Goal: Task Accomplishment & Management: Use online tool/utility

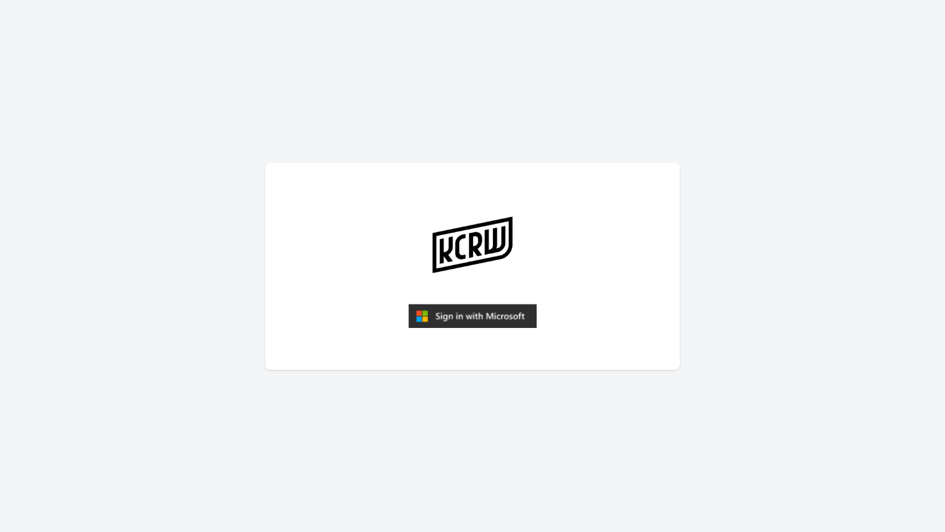
click at [445, 315] on img "submit" at bounding box center [472, 316] width 128 height 25
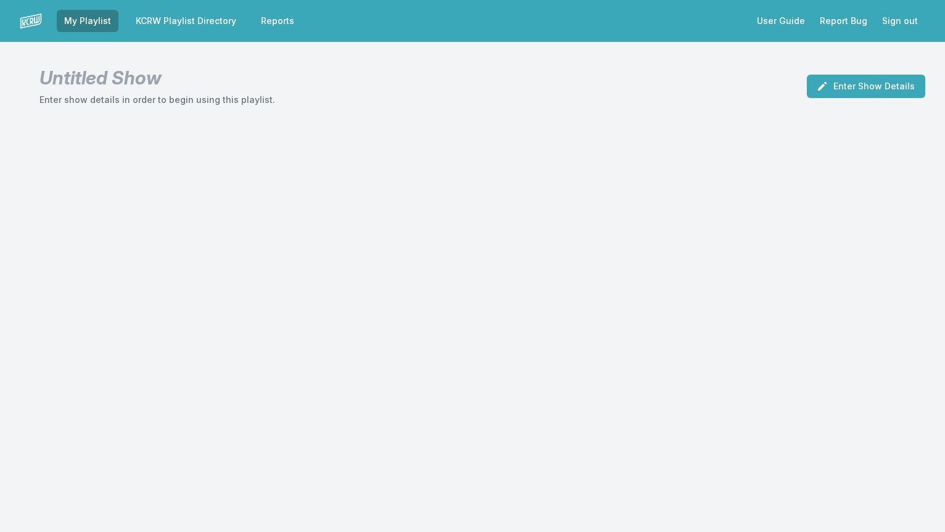
click at [155, 18] on link "KCRW Playlist Directory" at bounding box center [185, 21] width 115 height 22
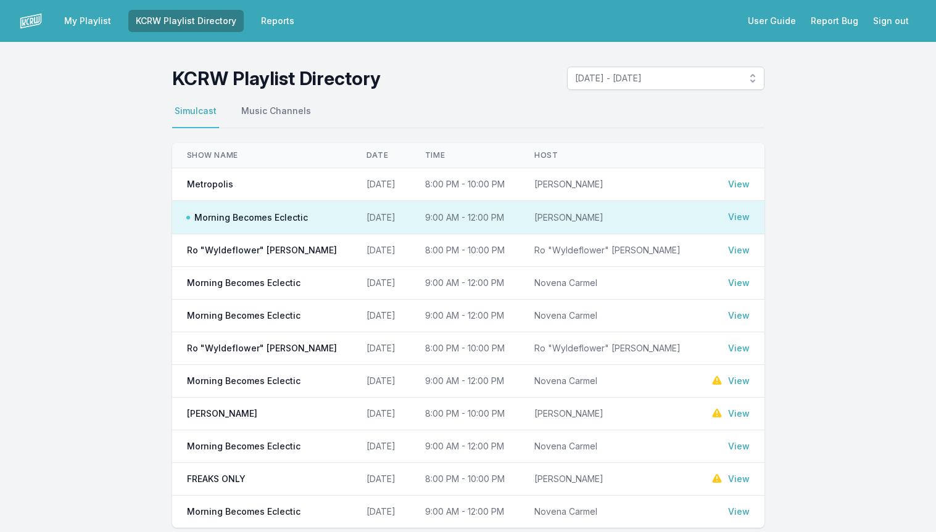
click at [742, 215] on link "View" at bounding box center [739, 217] width 22 height 12
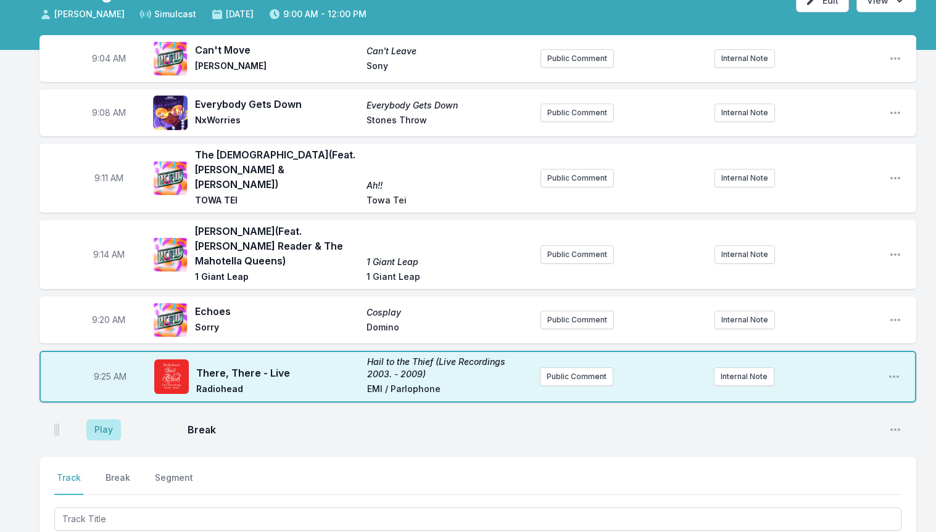
scroll to position [88, 0]
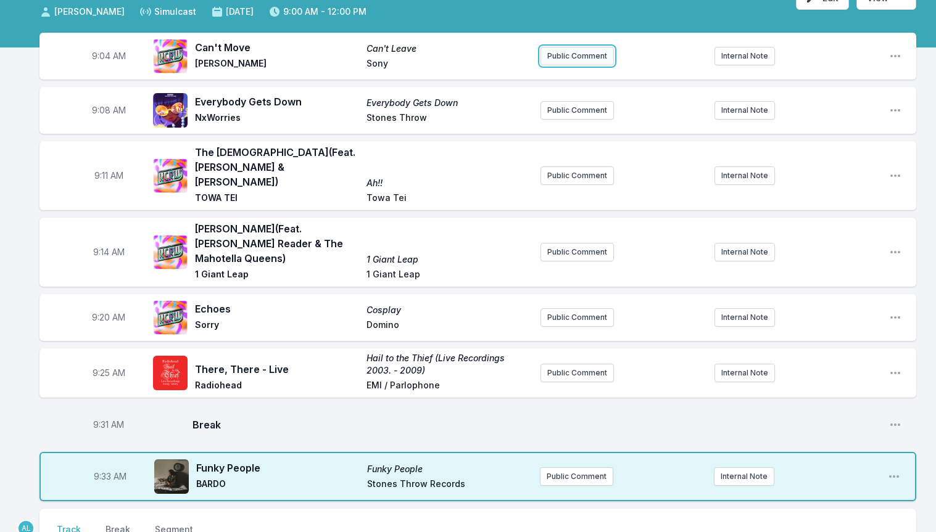
click at [574, 53] on button "Public Comment" at bounding box center [577, 56] width 73 height 19
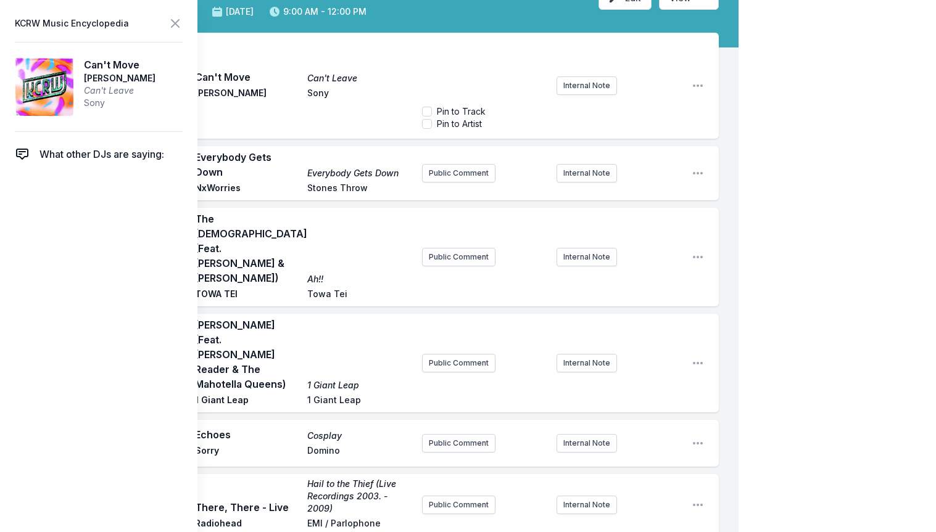
scroll to position [12, 0]
click at [471, 52] on span "forthcoming album, Oh Yeah?, which is still a work-in-progress and currently wi…" at bounding box center [484, 71] width 110 height 48
click at [172, 23] on icon at bounding box center [175, 23] width 15 height 15
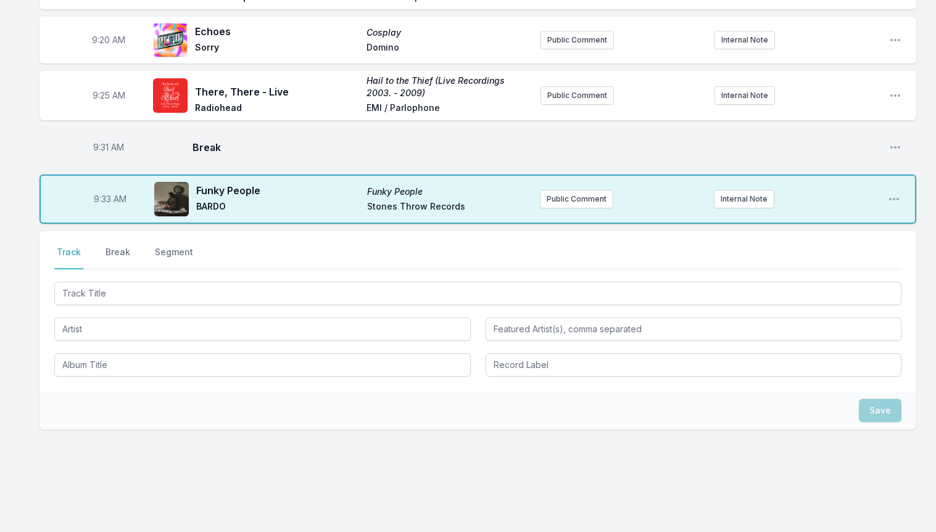
scroll to position [384, 0]
click at [575, 189] on button "Public Comment" at bounding box center [576, 198] width 73 height 19
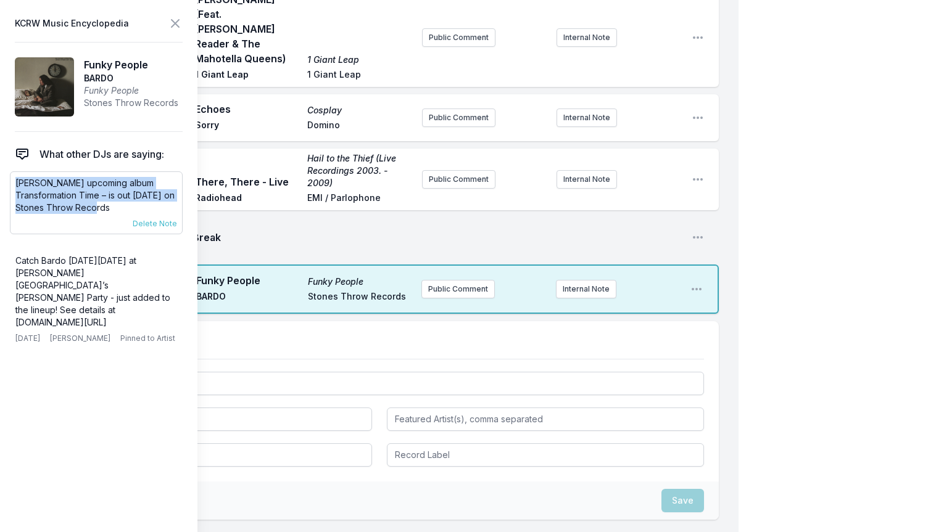
drag, startPoint x: 125, startPoint y: 207, endPoint x: 14, endPoint y: 185, distance: 113.8
click at [14, 185] on div "[PERSON_NAME] upcoming album Transformation Time – is out [DATE] on Stones Thro…" at bounding box center [96, 203] width 173 height 63
copy p "[PERSON_NAME] upcoming album Transformation Time – is out [DATE] on Stones Thro…"
click at [477, 280] on button "Public Comment" at bounding box center [457, 289] width 73 height 19
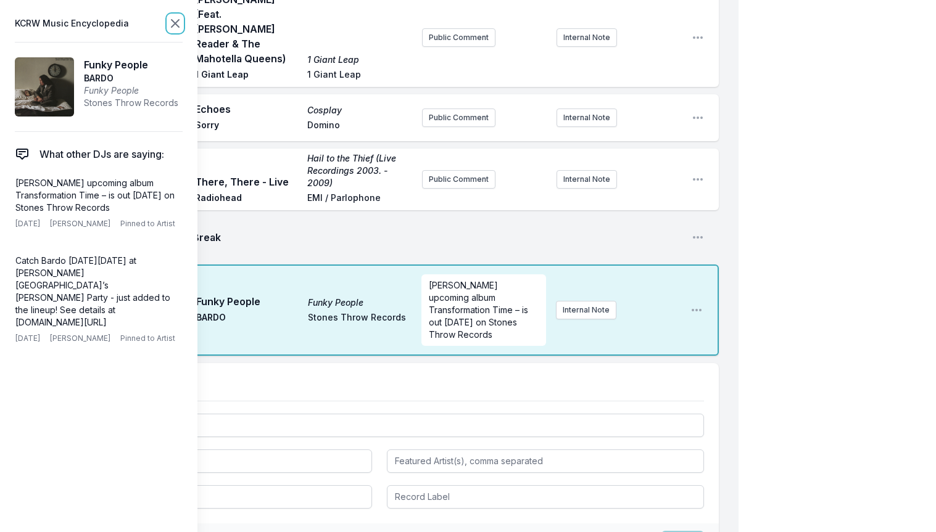
click at [180, 22] on icon at bounding box center [175, 23] width 15 height 15
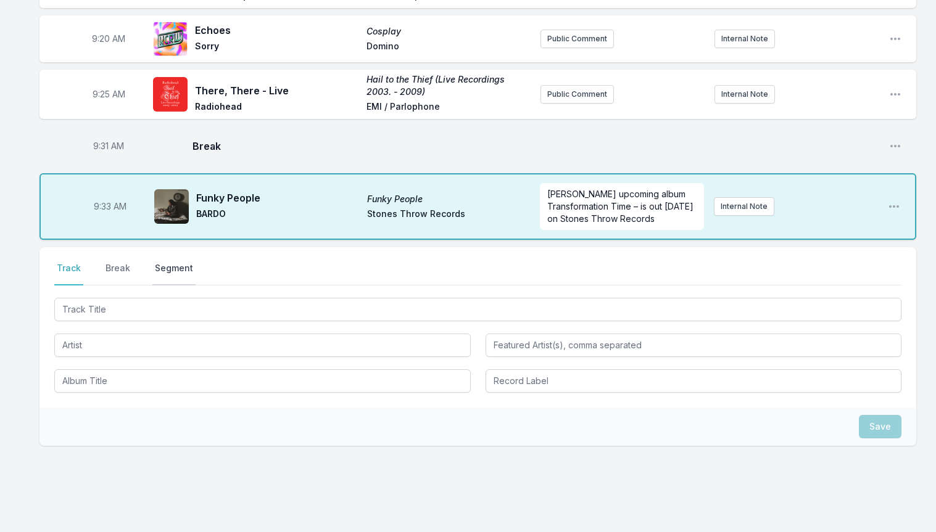
scroll to position [402, 0]
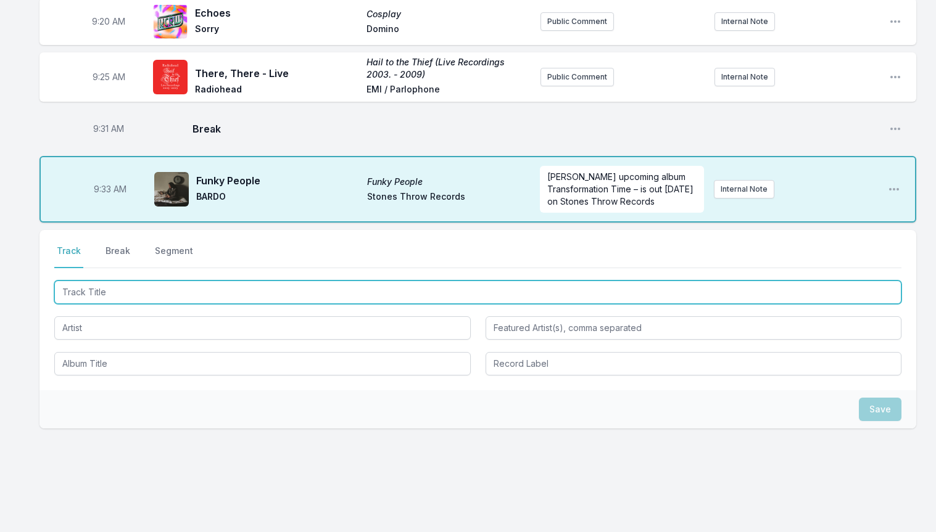
click at [170, 281] on input "Track Title" at bounding box center [477, 292] width 847 height 23
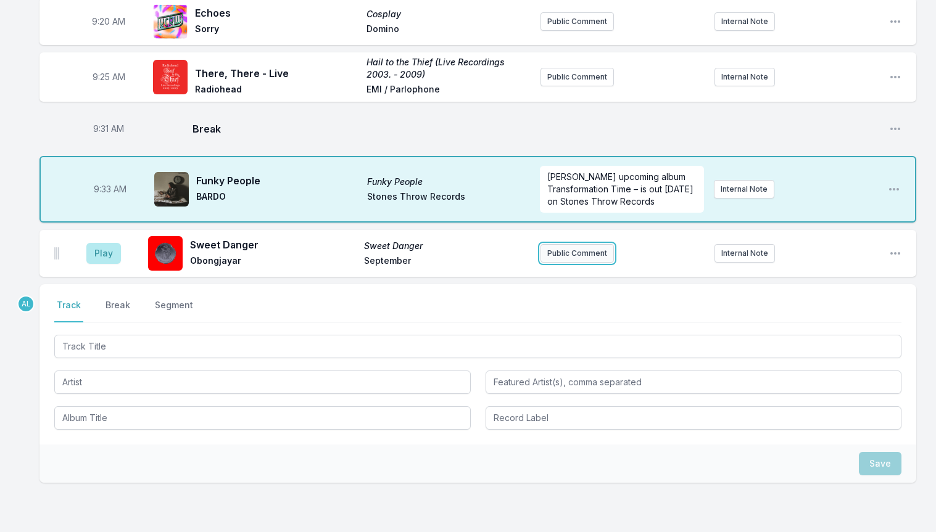
click at [572, 244] on button "Public Comment" at bounding box center [577, 253] width 73 height 19
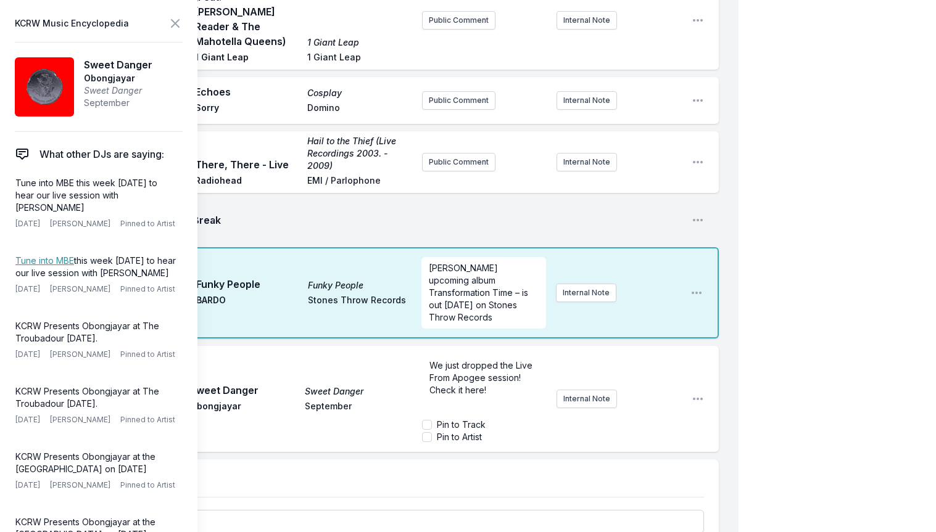
click at [475, 360] on span "We just dropped the Live From Apogee session! Check it here!" at bounding box center [482, 377] width 106 height 35
click at [427, 433] on input "Pin to Artist" at bounding box center [427, 438] width 10 height 10
checkbox input "true"
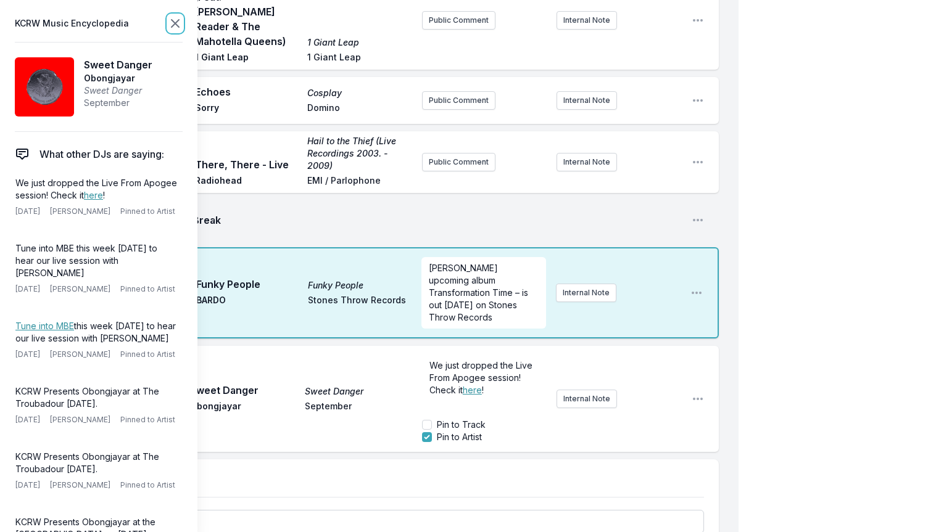
click at [173, 22] on icon at bounding box center [175, 23] width 7 height 7
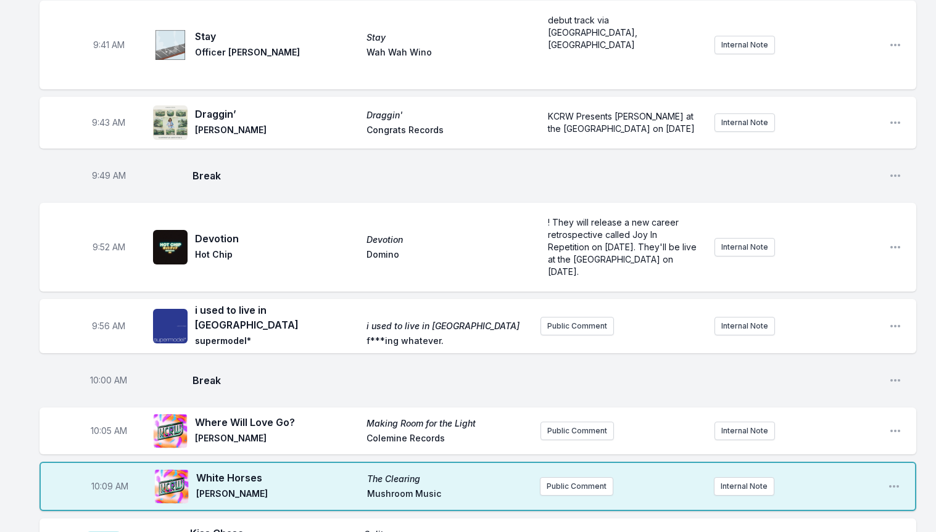
scroll to position [999, 0]
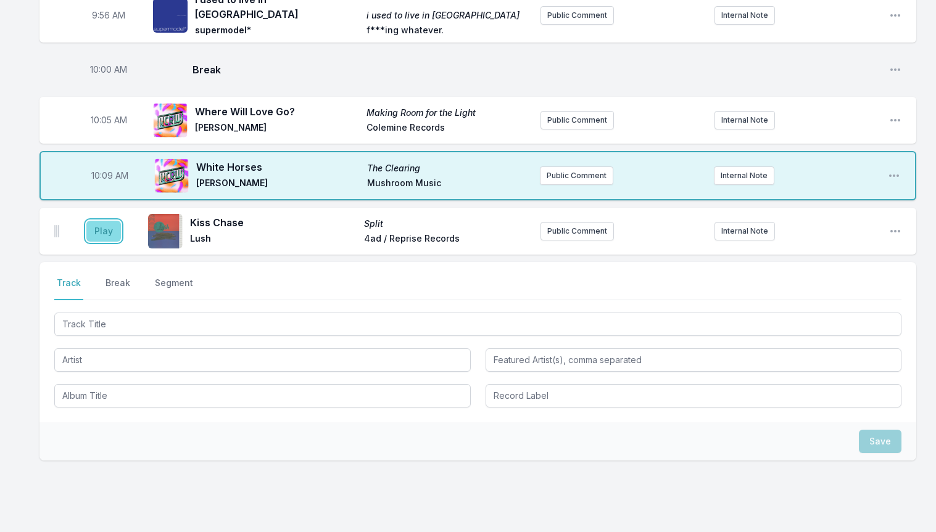
click at [109, 221] on button "Play" at bounding box center [103, 231] width 35 height 21
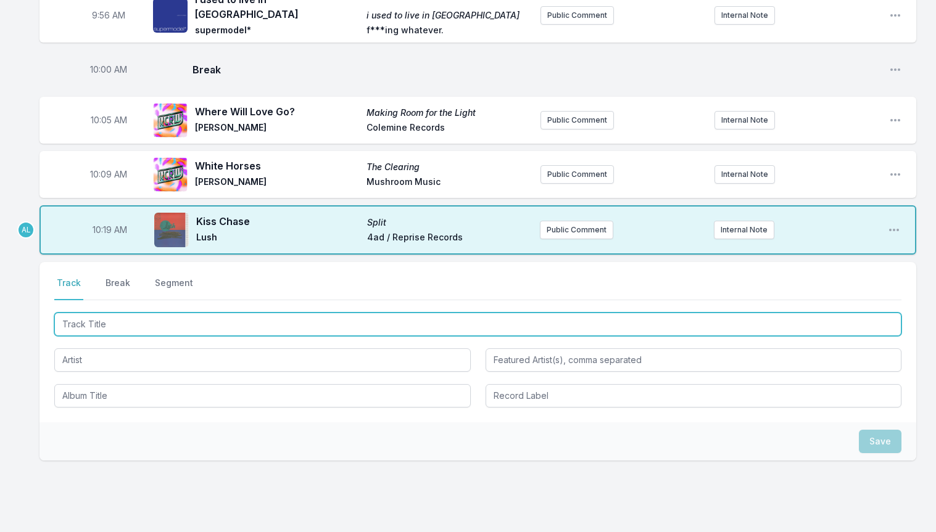
click at [122, 313] on input "Track Title" at bounding box center [477, 324] width 847 height 23
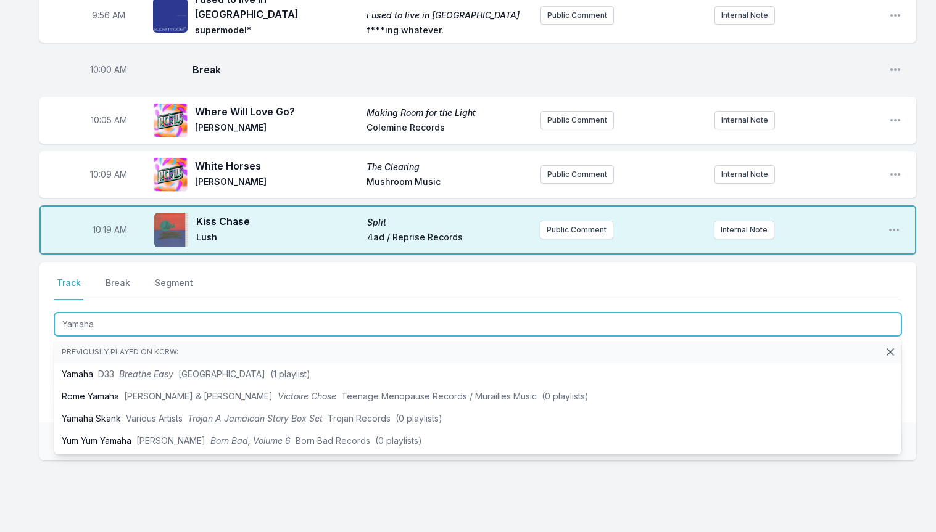
type input "Yamaha"
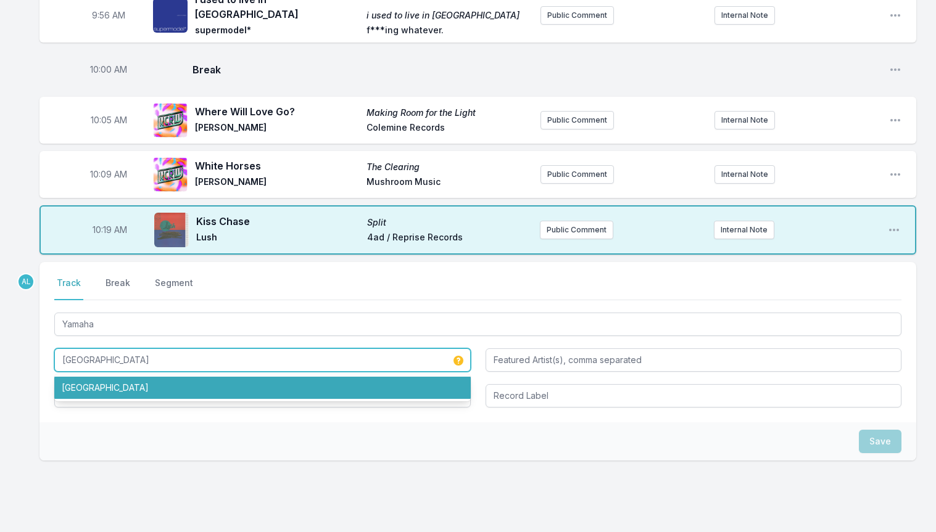
type input "[GEOGRAPHIC_DATA]"
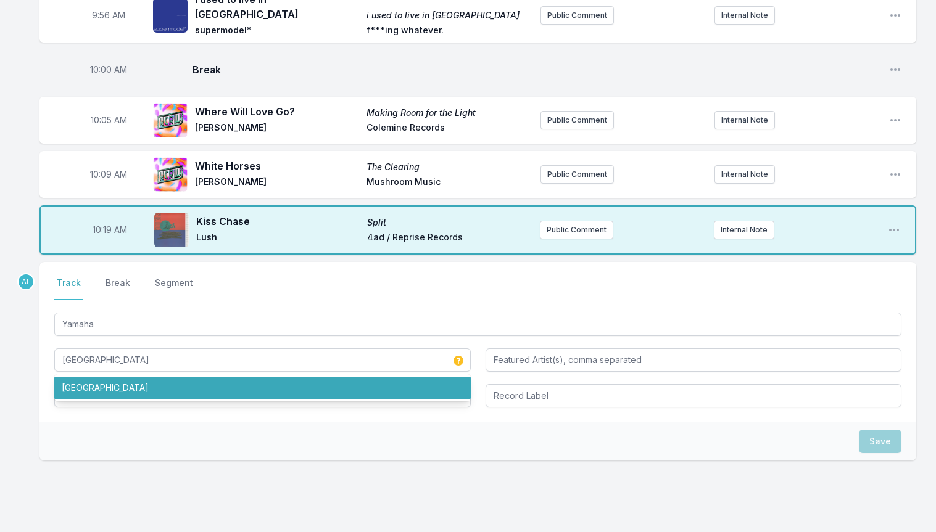
click at [117, 375] on ul "[GEOGRAPHIC_DATA]" at bounding box center [262, 388] width 416 height 27
click at [118, 377] on li "[GEOGRAPHIC_DATA]" at bounding box center [262, 388] width 416 height 22
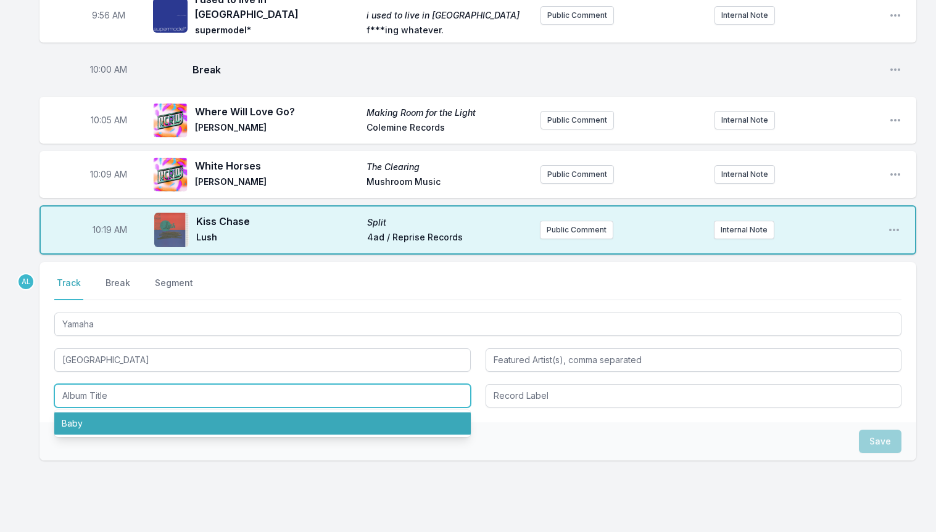
click at [169, 413] on li "Baby" at bounding box center [262, 424] width 416 height 22
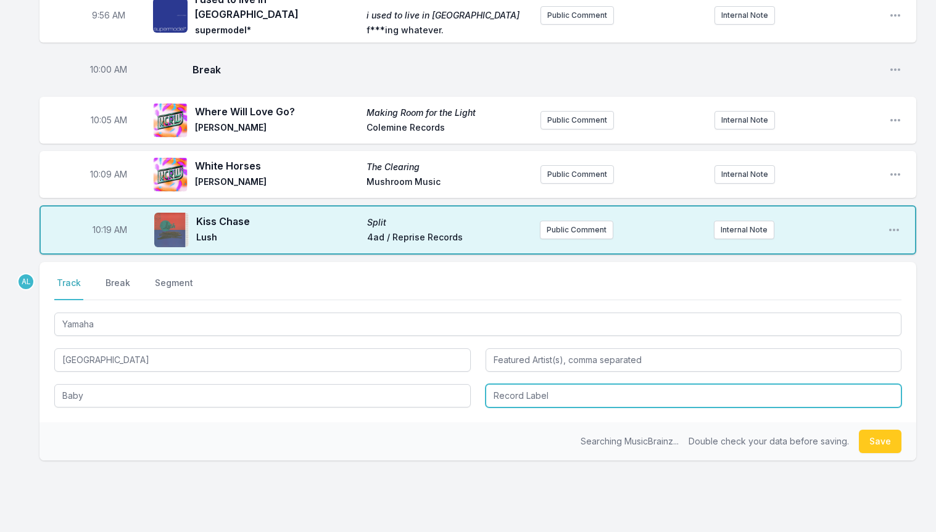
type input "Baby"
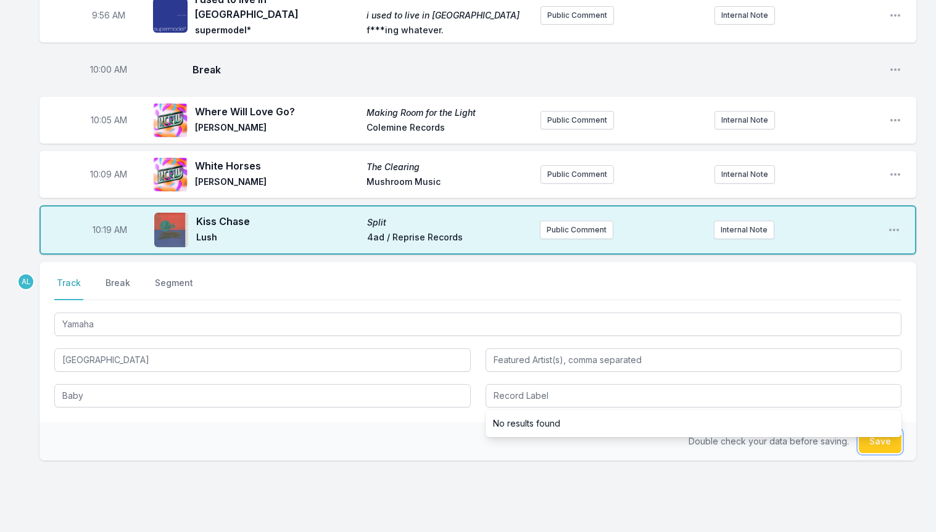
click at [884, 430] on button "Save" at bounding box center [880, 441] width 43 height 23
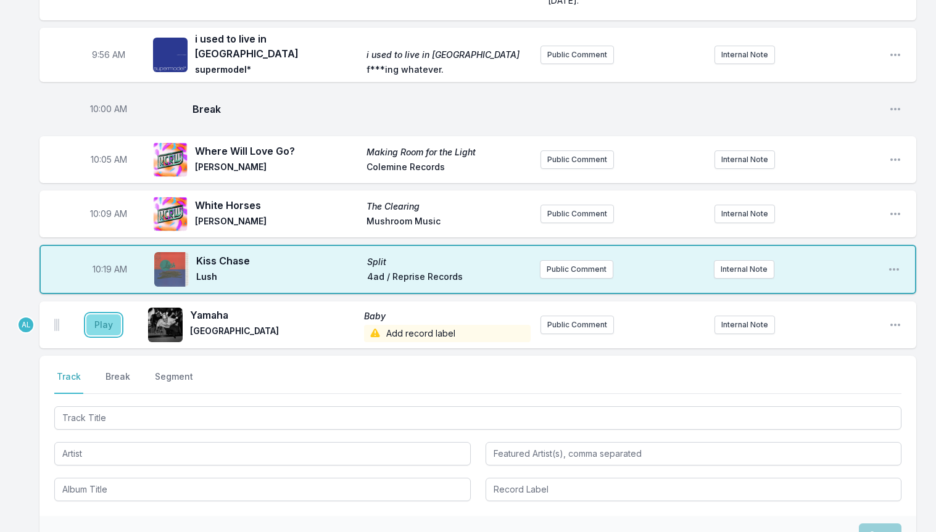
click at [114, 315] on button "Play" at bounding box center [103, 325] width 35 height 21
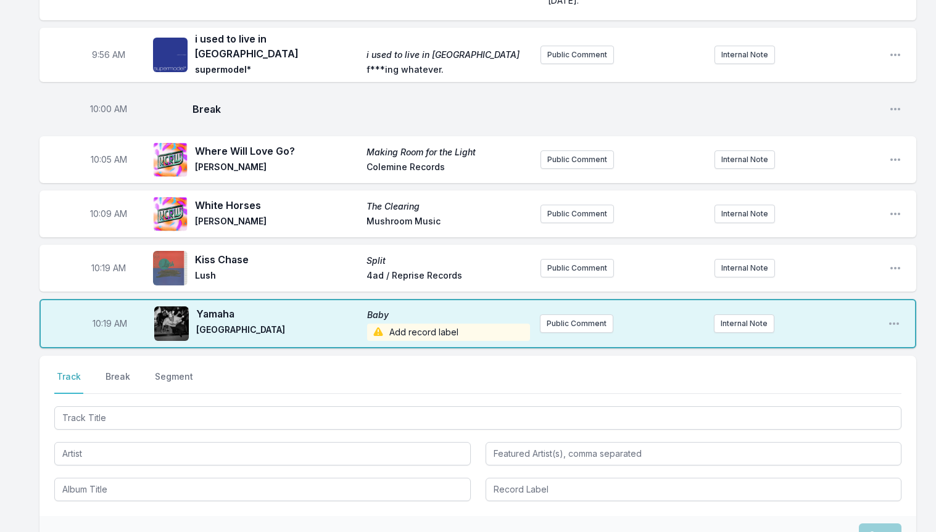
click at [101, 318] on span "10:19 AM" at bounding box center [110, 324] width 35 height 12
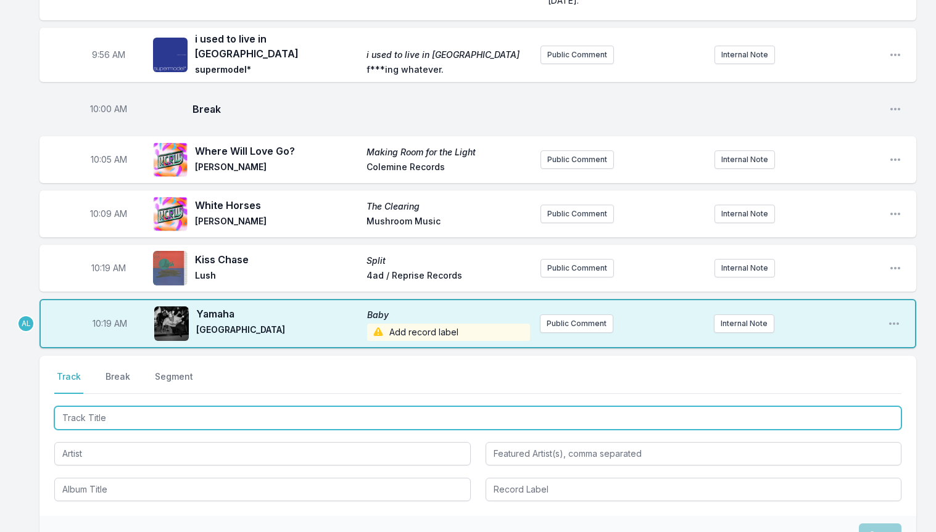
click at [180, 407] on input "Track Title" at bounding box center [477, 418] width 847 height 23
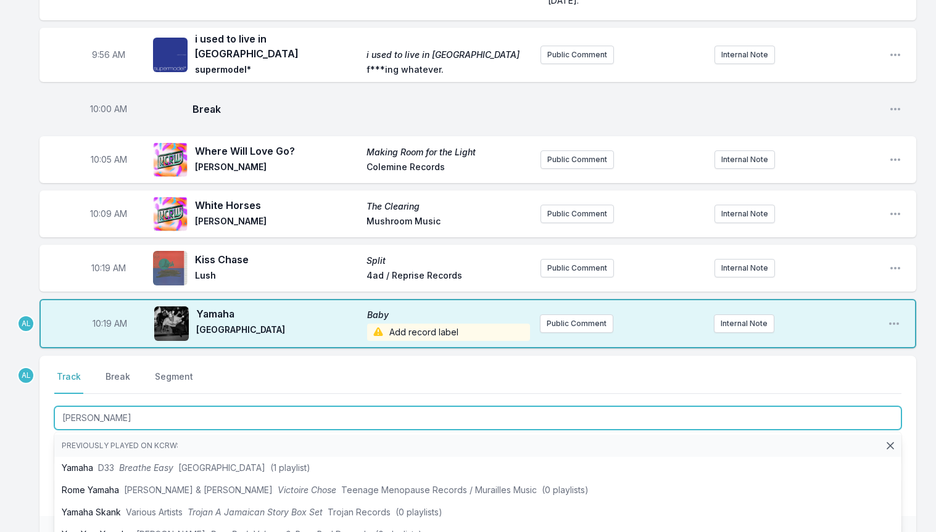
type input "canela"
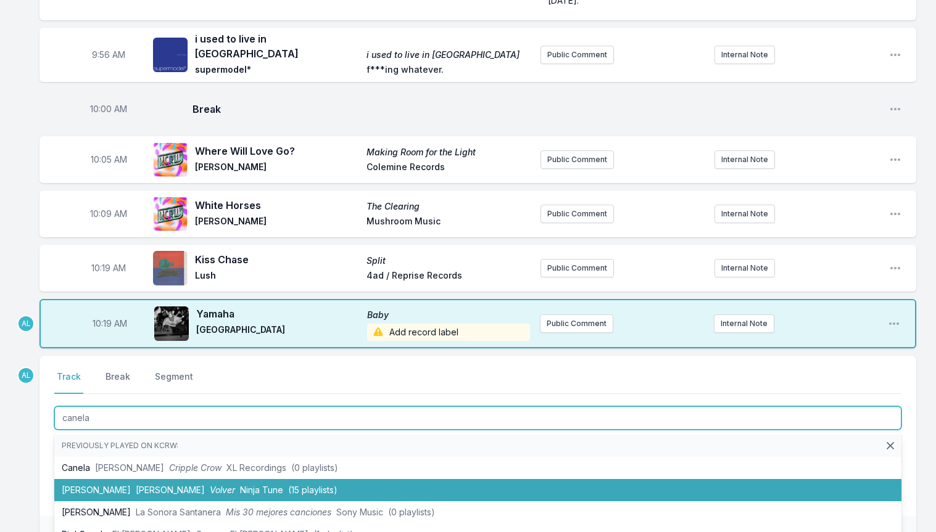
click at [210, 485] on span "Volver" at bounding box center [222, 490] width 25 height 10
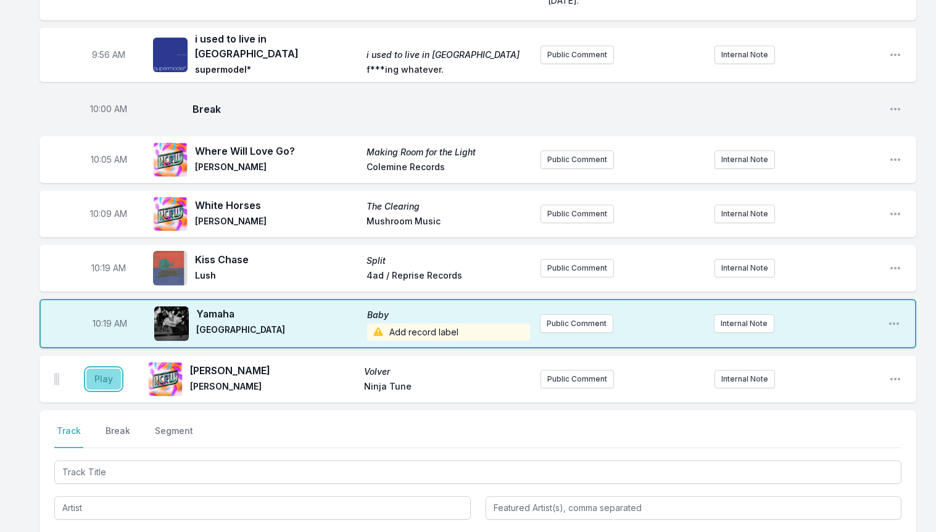
click at [107, 369] on button "Play" at bounding box center [103, 379] width 35 height 21
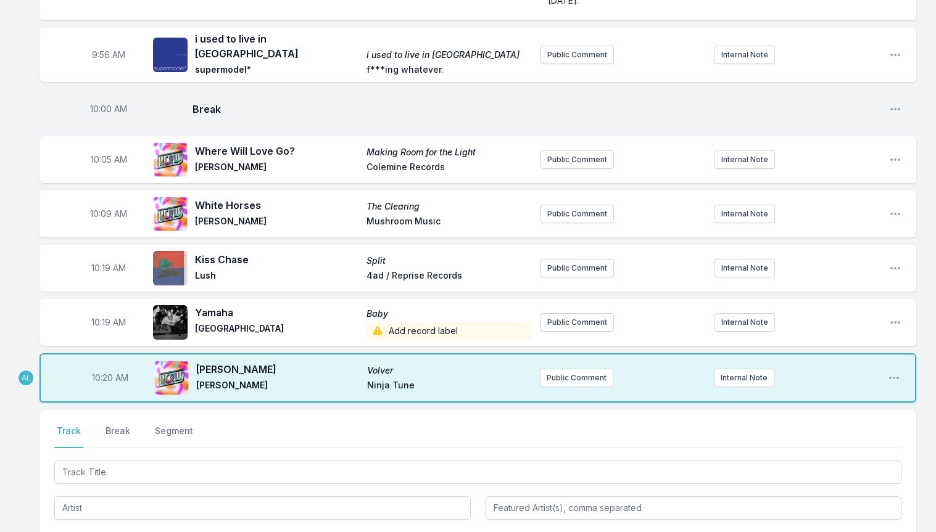
click at [93, 317] on span "10:19 AM" at bounding box center [108, 323] width 35 height 12
type input "10:17"
click at [107, 262] on span "10:19 AM" at bounding box center [108, 268] width 35 height 12
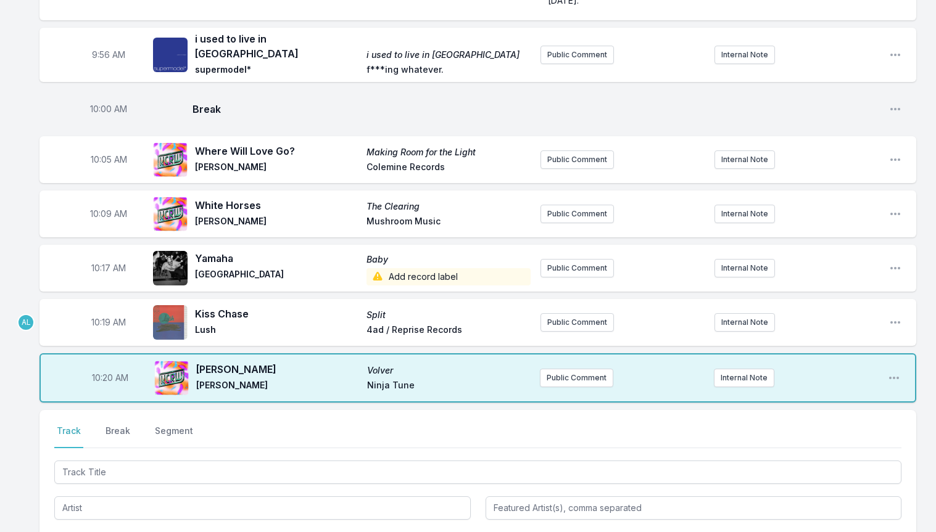
click at [97, 262] on span "10:17 AM" at bounding box center [108, 268] width 35 height 12
type input "10:14"
click at [91, 317] on span "10:19 AM" at bounding box center [108, 323] width 35 height 12
click at [100, 262] on span "10:14 AM" at bounding box center [108, 268] width 35 height 12
type input "10:12"
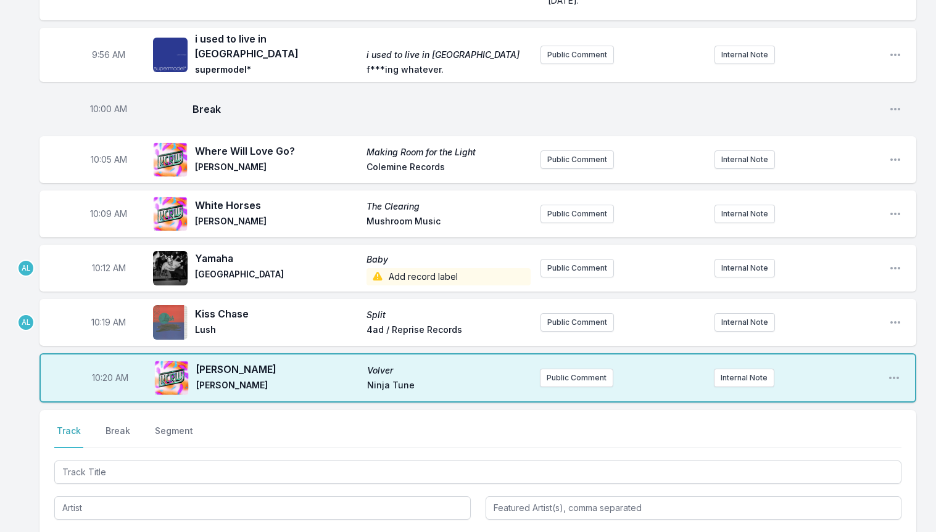
click at [93, 303] on aside "10:19 AM" at bounding box center [108, 322] width 69 height 39
click at [98, 317] on span "10:19 AM" at bounding box center [108, 323] width 35 height 12
type input "10:16"
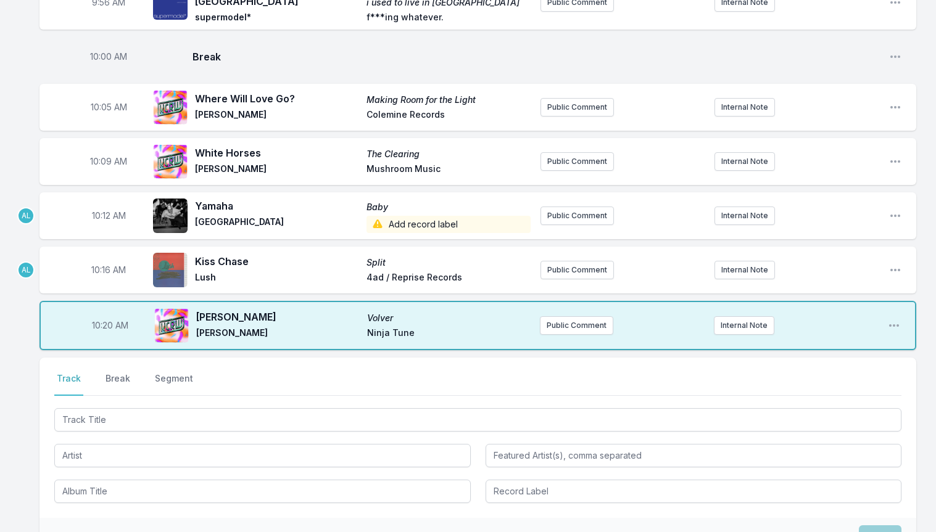
scroll to position [1050, 0]
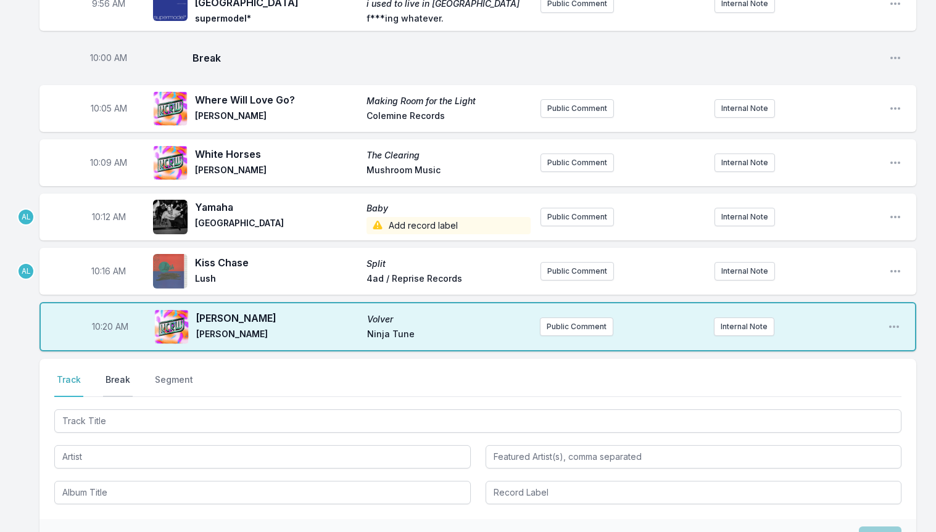
click at [115, 374] on button "Break" at bounding box center [118, 385] width 30 height 23
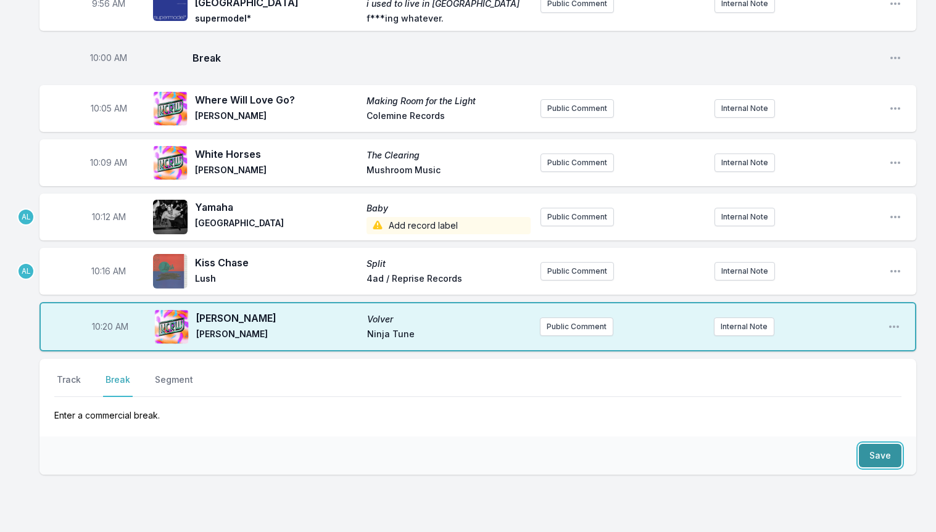
click at [887, 444] on button "Save" at bounding box center [880, 455] width 43 height 23
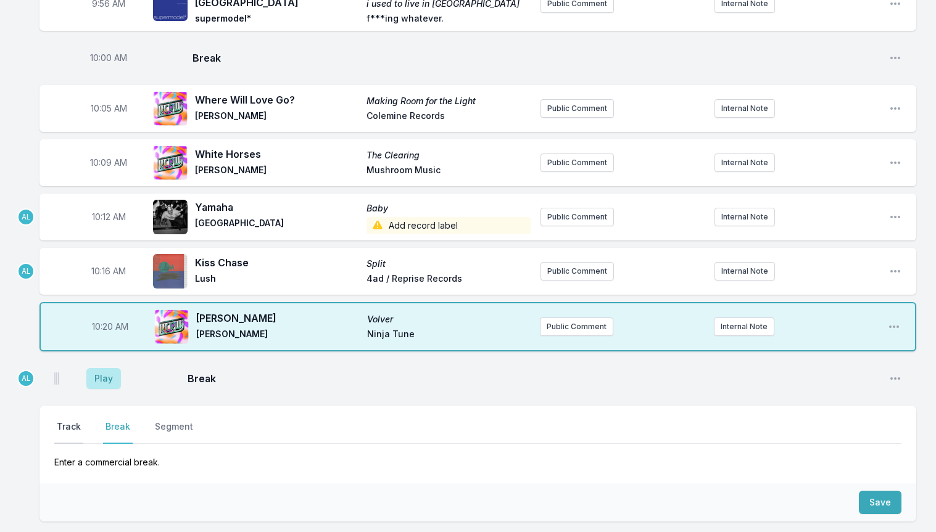
click at [68, 421] on button "Track" at bounding box center [68, 432] width 29 height 23
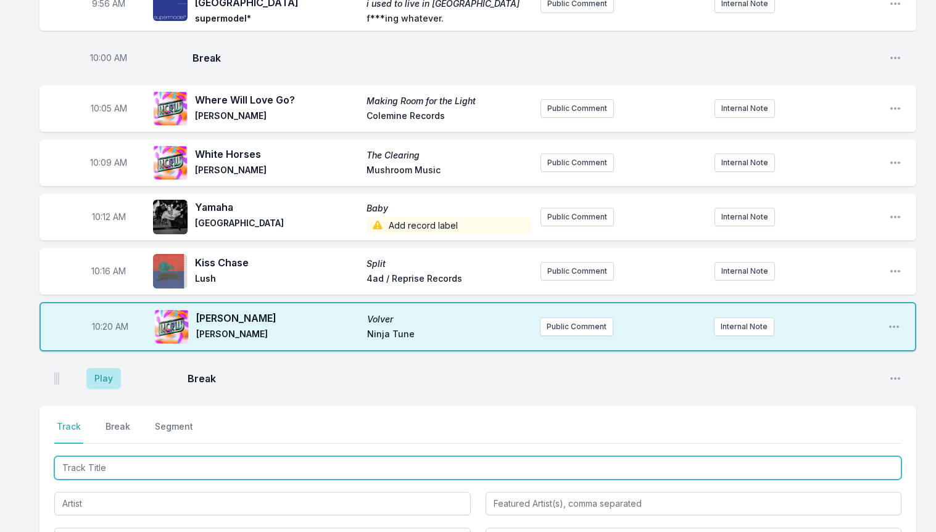
click at [87, 457] on input "Track Title" at bounding box center [477, 468] width 847 height 23
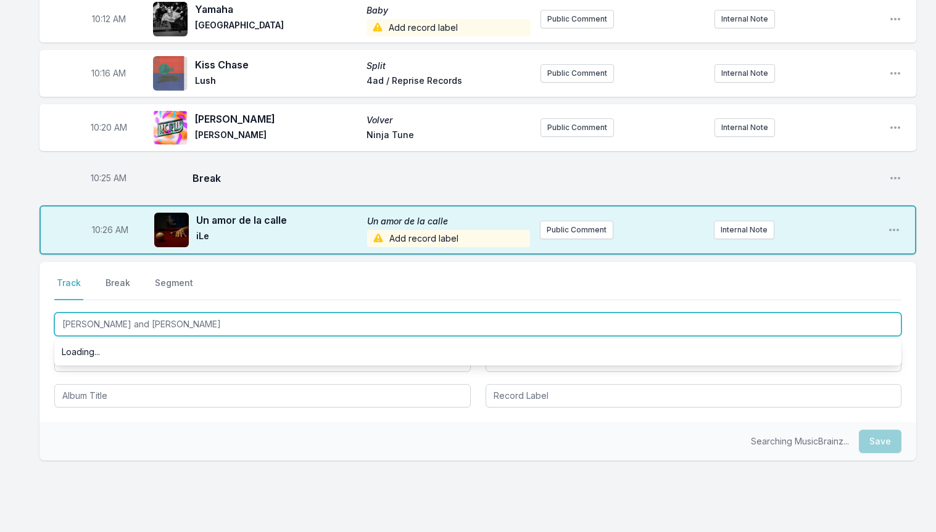
scroll to position [0, 0]
type input "[PERSON_NAME] and [PERSON_NAME] ([PERSON_NAME] & [PERSON_NAME] Remix)"
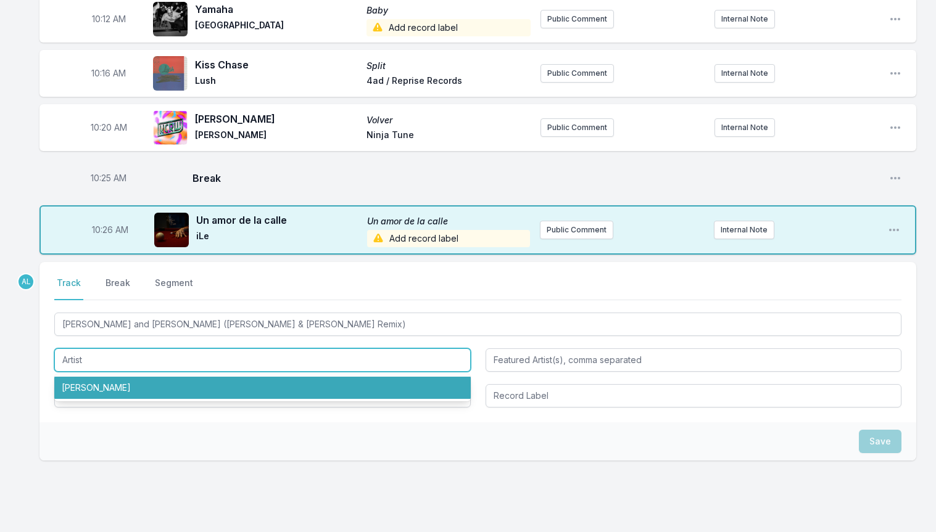
click at [172, 349] on input "Artist" at bounding box center [262, 360] width 416 height 23
click at [155, 377] on li "[PERSON_NAME]" at bounding box center [262, 388] width 416 height 22
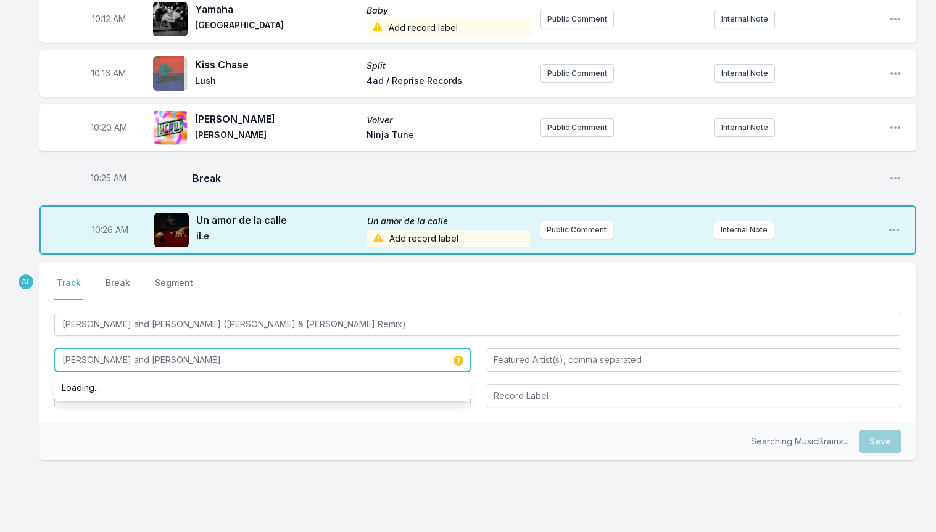
type input "[PERSON_NAME] and [PERSON_NAME]"
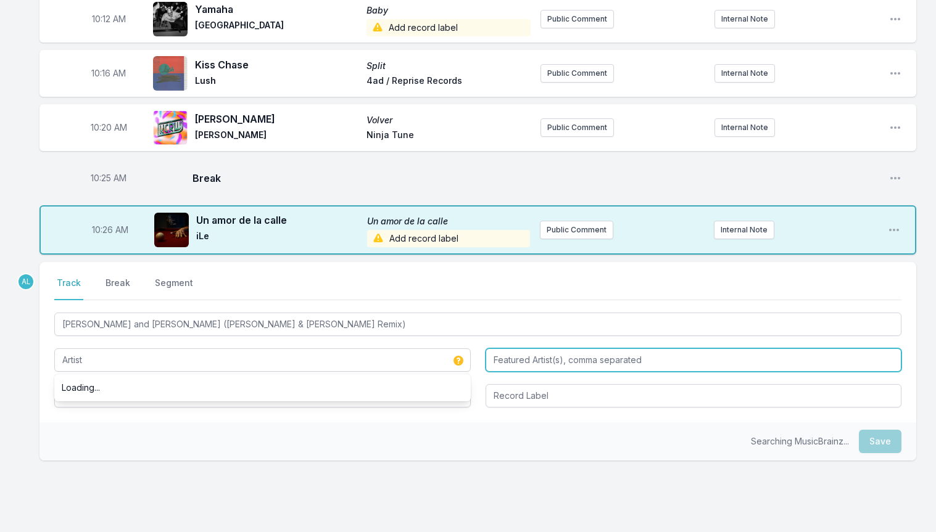
type input "[PERSON_NAME] and [PERSON_NAME]"
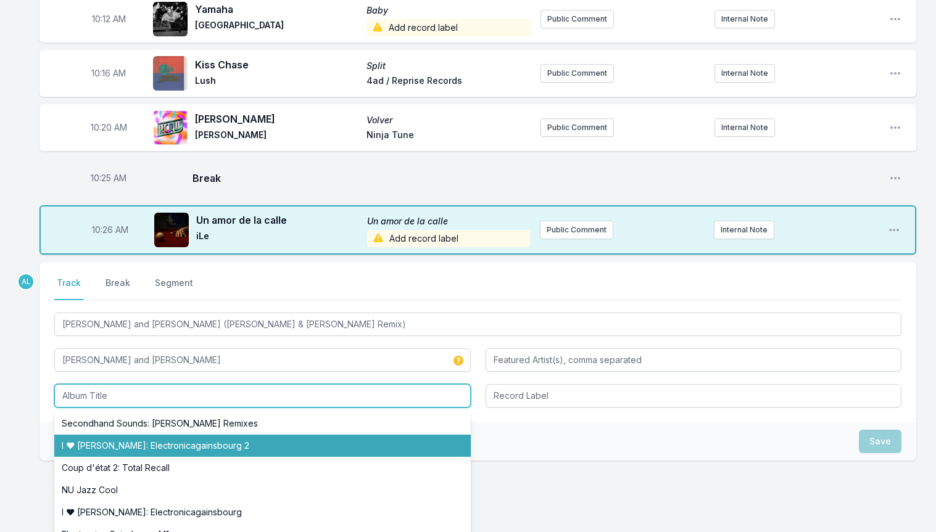
click at [138, 435] on li "I ♥ [PERSON_NAME]: Electronicagainsbourg 2" at bounding box center [262, 446] width 416 height 22
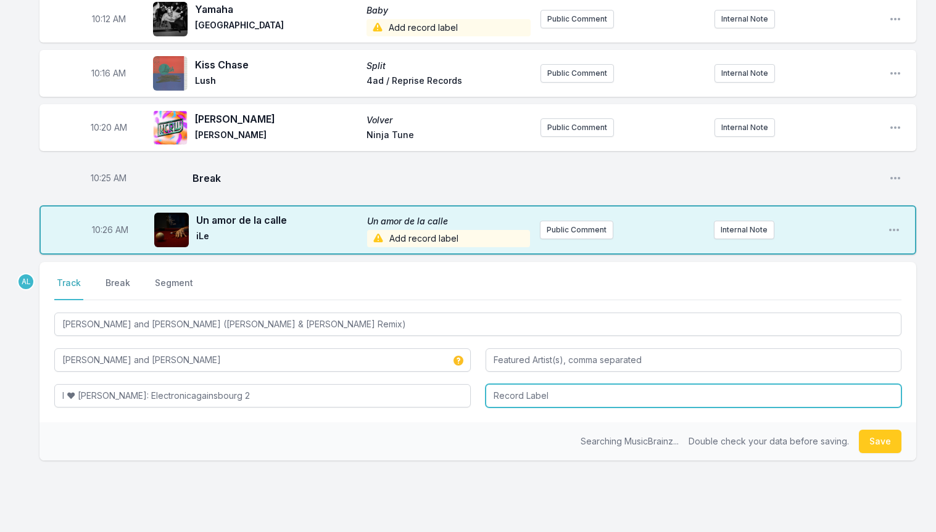
type input "I ♥ [PERSON_NAME]: Electronicagainsbourg 2"
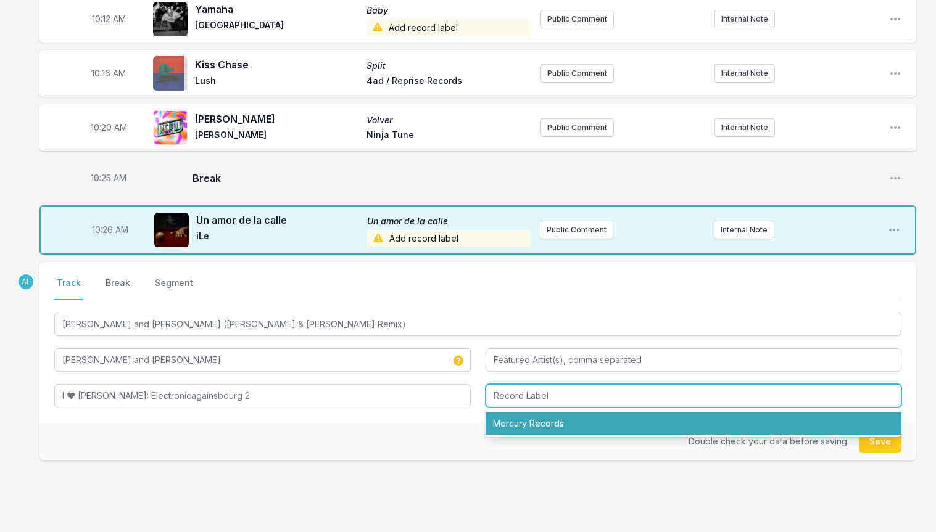
click at [645, 413] on li "Mercury Records" at bounding box center [694, 424] width 416 height 22
type input "Mercury Records"
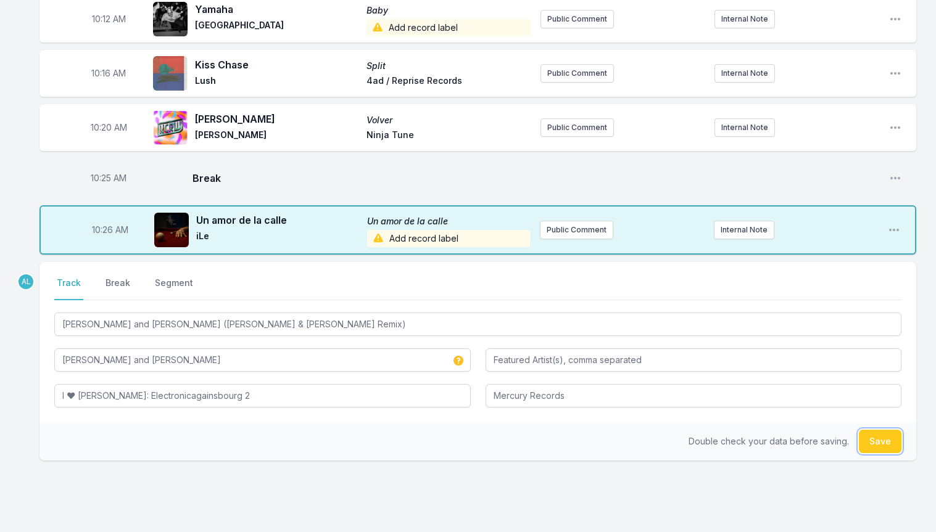
click at [890, 430] on button "Save" at bounding box center [880, 441] width 43 height 23
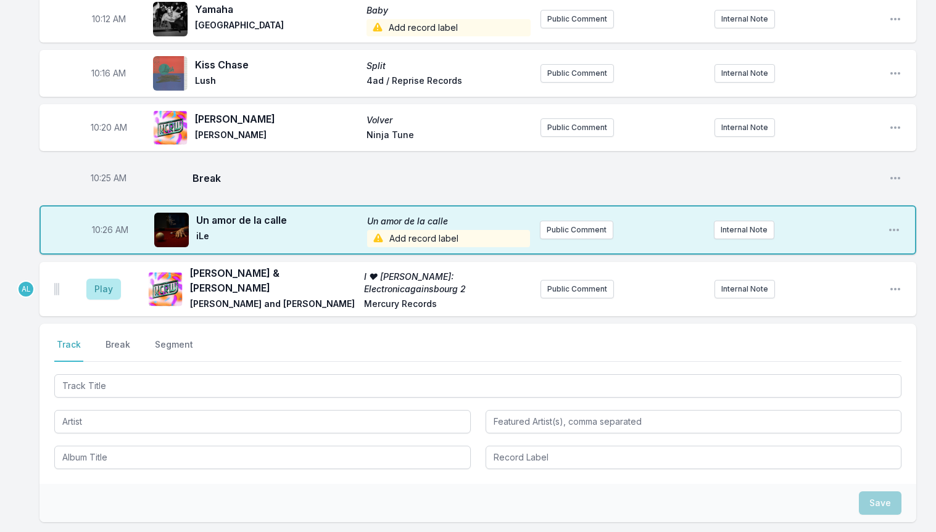
click at [114, 270] on aside "Play" at bounding box center [103, 289] width 69 height 39
click at [97, 279] on button "Play" at bounding box center [103, 289] width 35 height 21
